Goal: Navigation & Orientation: Understand site structure

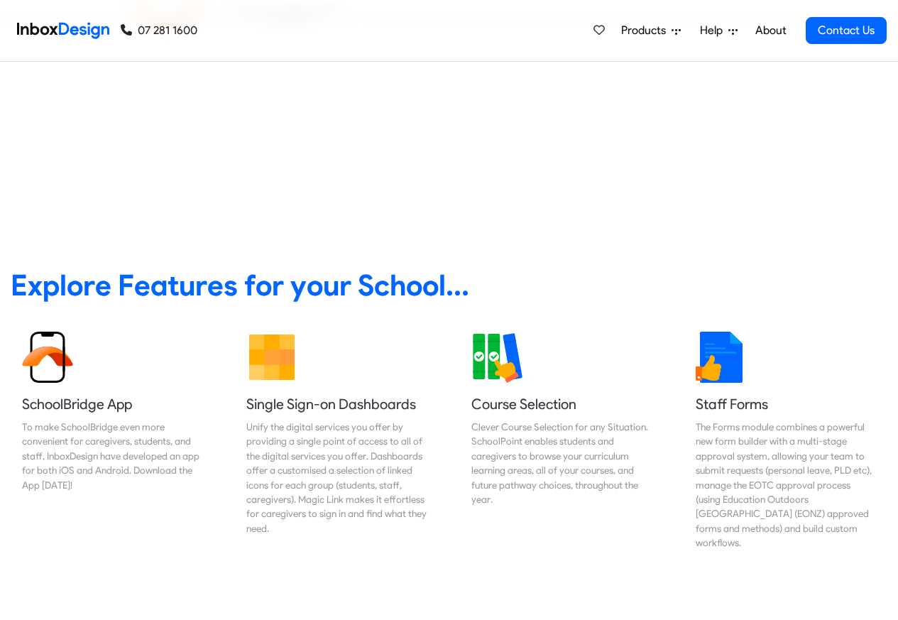
scroll to position [511, 0]
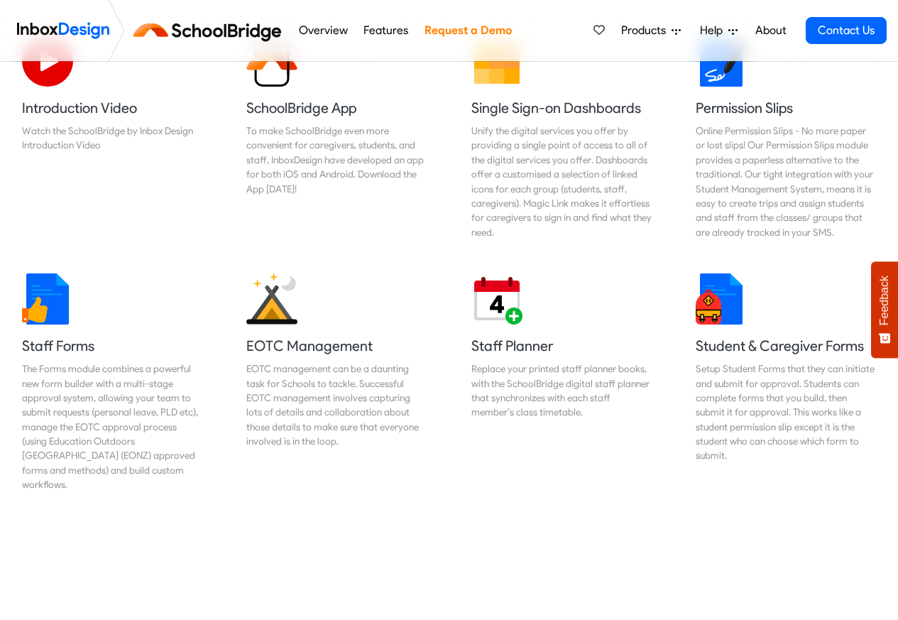
scroll to position [511, 0]
